Goal: Information Seeking & Learning: Find specific fact

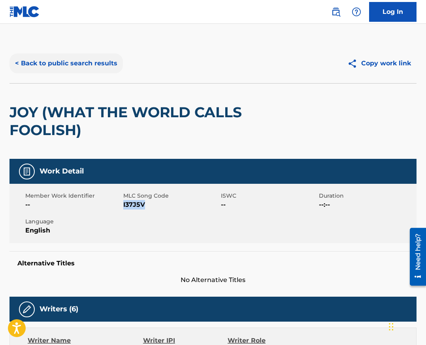
click at [63, 55] on button "< Back to public search results" at bounding box center [66, 63] width 114 height 20
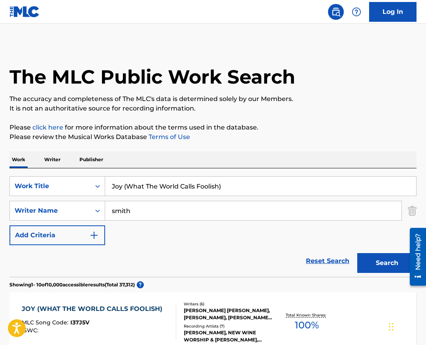
scroll to position [116, 0]
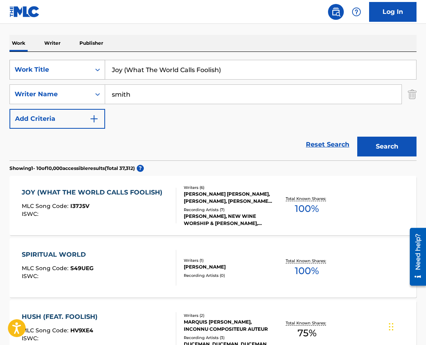
drag, startPoint x: 239, startPoint y: 67, endPoint x: 95, endPoint y: 70, distance: 144.0
click at [95, 70] on div "SearchWithCriteriabf930bcc-2d21-4f85-9d21-c5957e688864 Work Title Joy (What The…" at bounding box center [212, 70] width 407 height 20
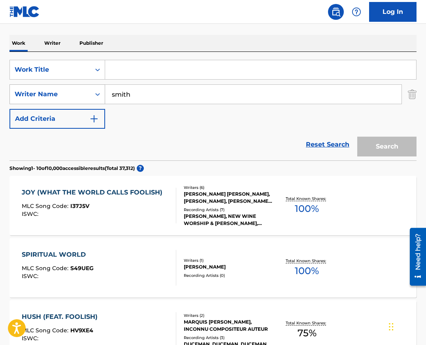
drag, startPoint x: 143, startPoint y: 94, endPoint x: 84, endPoint y: 99, distance: 59.6
click at [88, 95] on div "SearchWithCriteria232a3f0a-6df8-4f42-a380-d3c2ded3d060 Writer Name [PERSON_NAME]" at bounding box center [212, 94] width 407 height 20
click at [135, 70] on input "Search Form" at bounding box center [260, 69] width 311 height 19
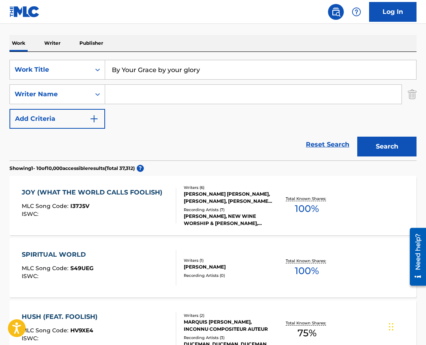
type input "By Your Grace by your glory"
click at [135, 95] on input "Search Form" at bounding box center [253, 94] width 297 height 19
type input "[PERSON_NAME]"
click at [358, 136] on button "Search" at bounding box center [387, 146] width 59 height 20
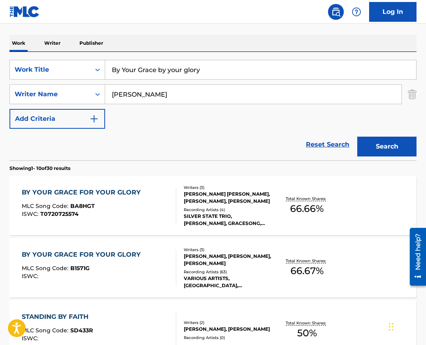
click at [85, 252] on div "BY YOUR GRACE FOR YOUR GLORY" at bounding box center [83, 254] width 123 height 9
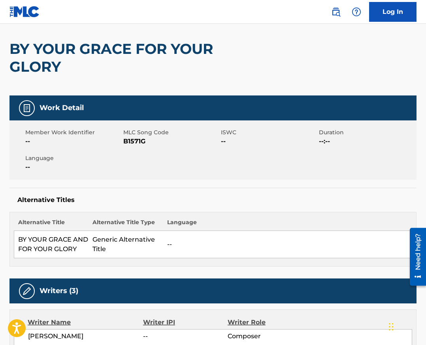
scroll to position [6, 0]
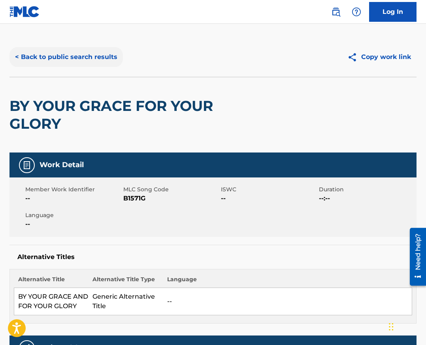
click at [44, 56] on button "< Back to public search results" at bounding box center [66, 57] width 114 height 20
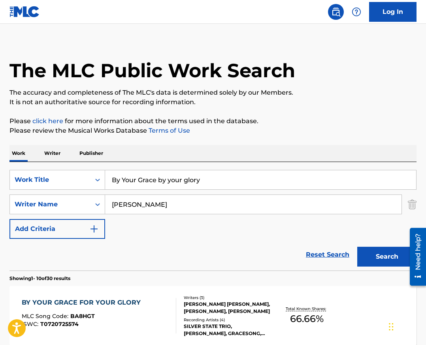
scroll to position [116, 0]
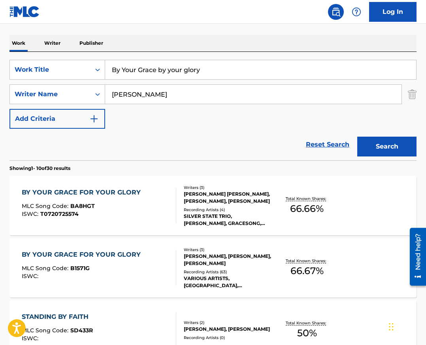
click at [113, 191] on div "BY YOUR GRACE FOR YOUR GLORY" at bounding box center [83, 191] width 123 height 9
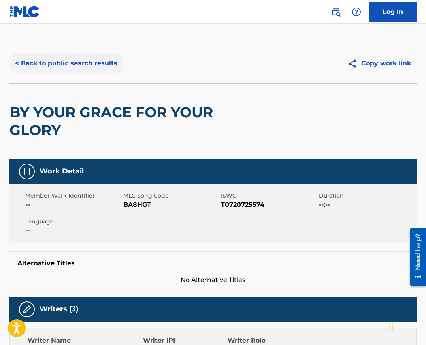
click at [80, 65] on button "< Back to public search results" at bounding box center [66, 63] width 114 height 20
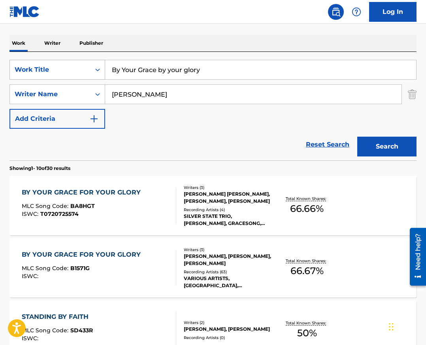
drag, startPoint x: 209, startPoint y: 69, endPoint x: 52, endPoint y: 79, distance: 157.3
click at [52, 79] on div "SearchWithCriteriabf930bcc-2d21-4f85-9d21-c5957e688864 Work Title By Your Grace…" at bounding box center [212, 70] width 407 height 20
drag, startPoint x: 203, startPoint y: 68, endPoint x: 99, endPoint y: 69, distance: 104.4
click at [99, 69] on div "SearchWithCriteriabf930bcc-2d21-4f85-9d21-c5957e688864 Work Title By Your Grace…" at bounding box center [212, 70] width 407 height 20
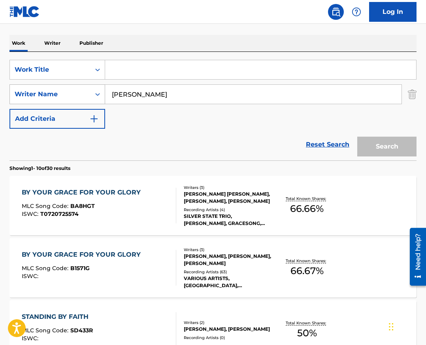
drag, startPoint x: 146, startPoint y: 97, endPoint x: 90, endPoint y: 97, distance: 55.8
click at [90, 97] on div "SearchWithCriteria232a3f0a-6df8-4f42-a380-d3c2ded3d060 Writer Name [PERSON_NAME]" at bounding box center [212, 94] width 407 height 20
click at [148, 70] on input "Search Form" at bounding box center [260, 69] width 311 height 19
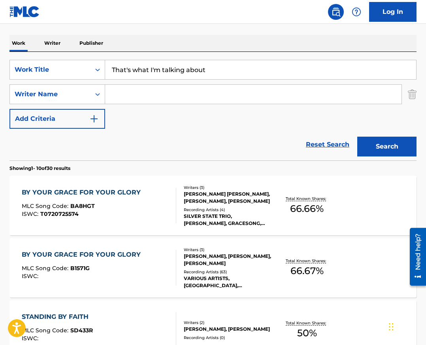
type input "That's what I'm talking about"
click at [197, 95] on input "Search Form" at bounding box center [253, 94] width 297 height 19
click at [358, 136] on button "Search" at bounding box center [387, 146] width 59 height 20
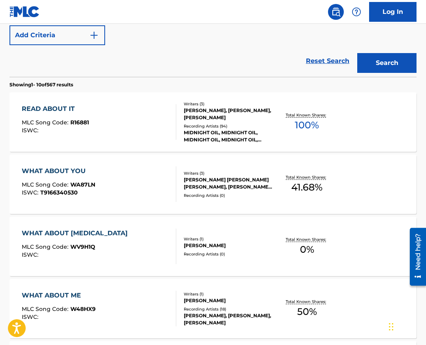
scroll to position [139, 0]
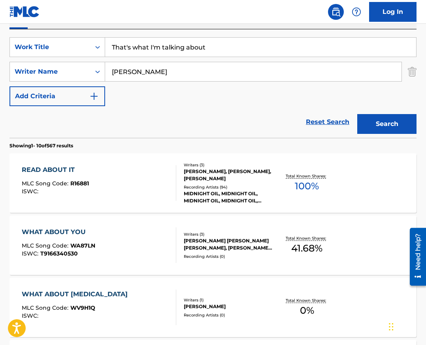
click at [115, 72] on input "[PERSON_NAME]" at bounding box center [253, 71] width 297 height 19
type input "[PERSON_NAME]"
click at [358, 114] on button "Search" at bounding box center [387, 124] width 59 height 20
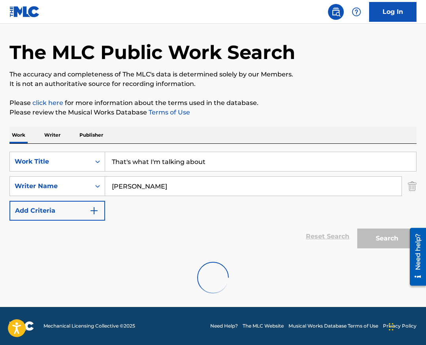
scroll to position [0, 0]
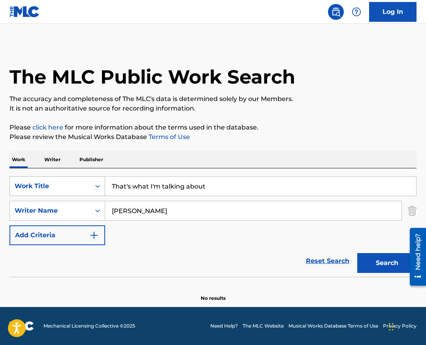
drag, startPoint x: 217, startPoint y: 188, endPoint x: 83, endPoint y: 192, distance: 134.1
click at [81, 192] on div "SearchWithCriteriabf930bcc-2d21-4f85-9d21-c5957e688864 Work Title That's what I…" at bounding box center [212, 186] width 407 height 20
drag, startPoint x: 210, startPoint y: 185, endPoint x: 106, endPoint y: 185, distance: 104.8
click at [106, 185] on input "That's what I'm talking about" at bounding box center [260, 185] width 311 height 19
type input "Not anymore"
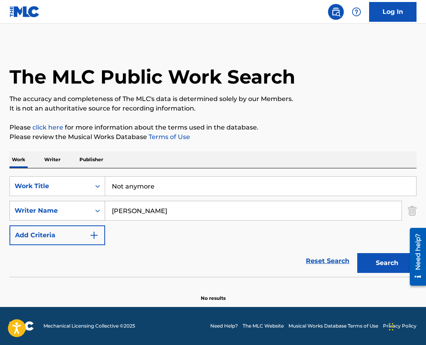
drag, startPoint x: 177, startPoint y: 211, endPoint x: 95, endPoint y: 214, distance: 81.9
click at [95, 214] on div "SearchWithCriteria232a3f0a-6df8-4f42-a380-d3c2ded3d060 Writer Name [PERSON_NAME]" at bounding box center [212, 211] width 407 height 20
type input "habedink"
click at [358, 253] on button "Search" at bounding box center [387, 263] width 59 height 20
